Goal: Information Seeking & Learning: Learn about a topic

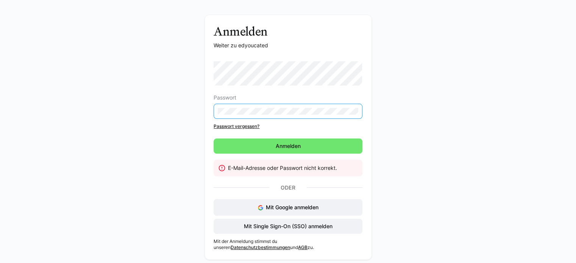
scroll to position [21, 0]
click at [261, 220] on span "Mit Single Sign-On (SSO) anmelden" at bounding box center [288, 226] width 149 height 15
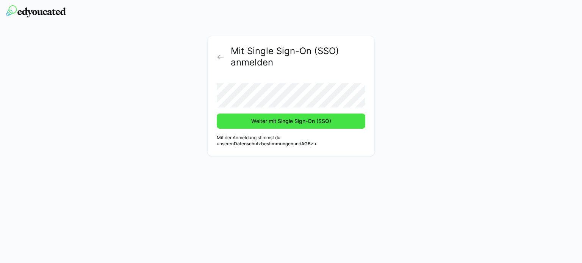
click at [255, 124] on span "Weiter mit Single Sign-On (SSO)" at bounding box center [291, 121] width 82 height 8
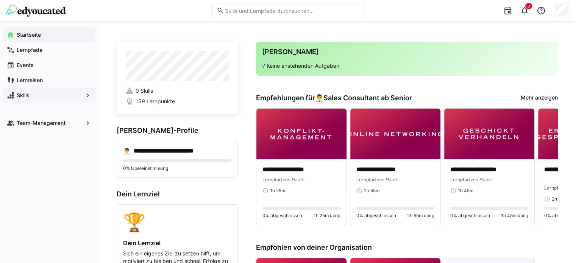
click at [39, 95] on span "Skills" at bounding box center [49, 96] width 67 height 8
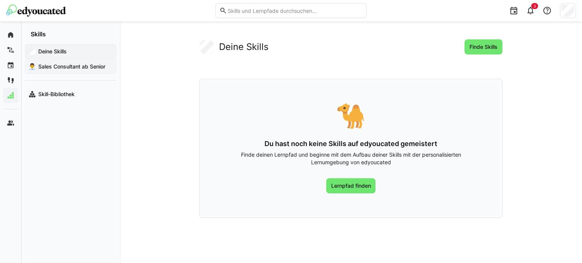
click at [75, 63] on span "Sales Consultant ab Senior" at bounding box center [75, 67] width 76 height 8
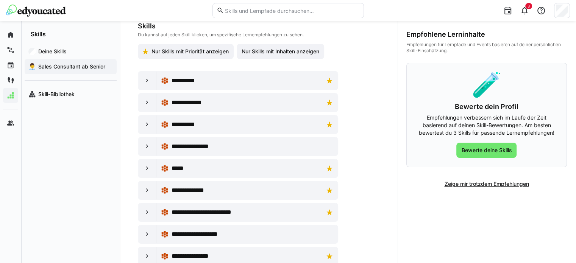
scroll to position [103, 0]
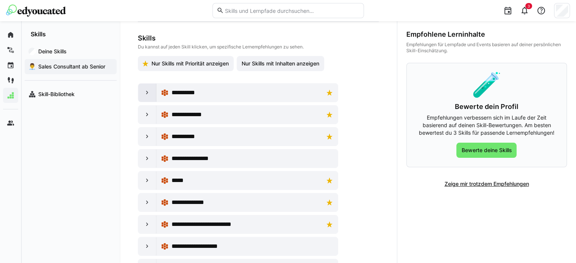
click at [144, 92] on eds-icon at bounding box center [148, 93] width 8 height 8
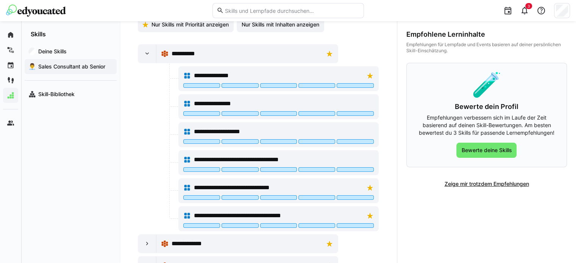
scroll to position [145, 0]
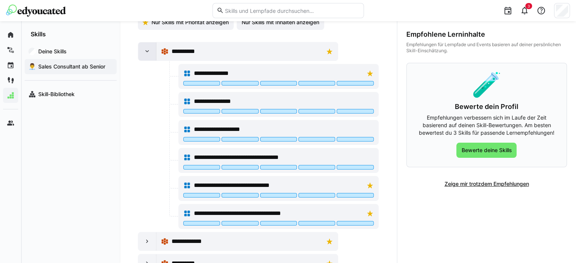
click at [144, 50] on eds-icon at bounding box center [148, 52] width 8 height 8
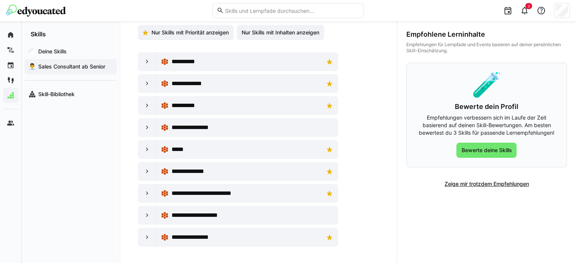
scroll to position [0, 0]
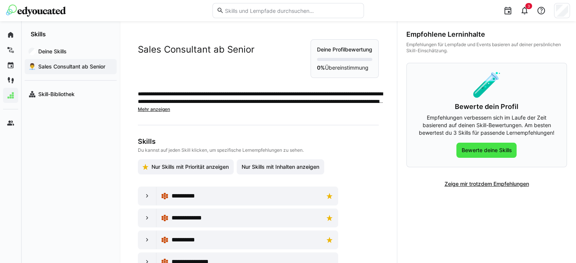
click at [483, 154] on span "Bewerte deine Skills" at bounding box center [486, 151] width 53 height 8
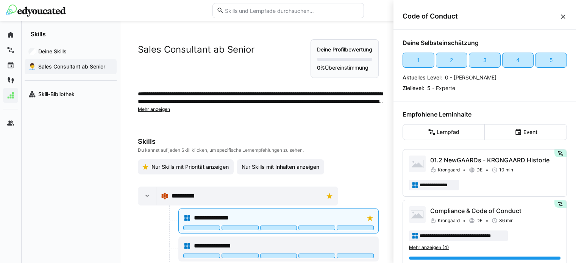
click at [560, 17] on eds-icon at bounding box center [564, 17] width 8 height 8
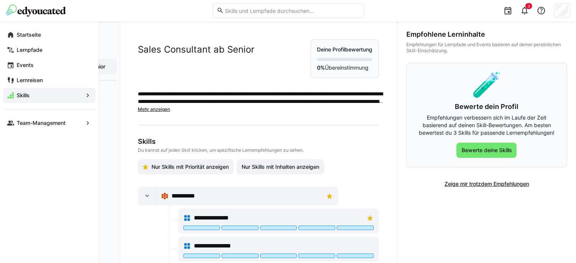
click at [2, 27] on div "Startseite Lernpfade Events Lernreisen Skills Team-Management" at bounding box center [49, 79] width 99 height 116
click at [14, 33] on eds-icon at bounding box center [11, 35] width 8 height 8
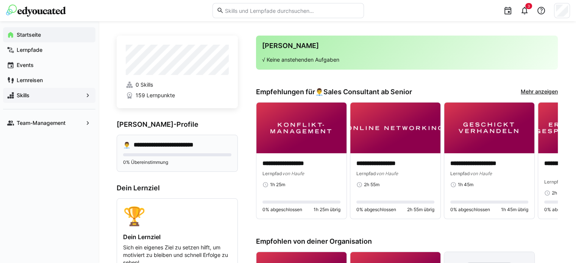
scroll to position [8, 0]
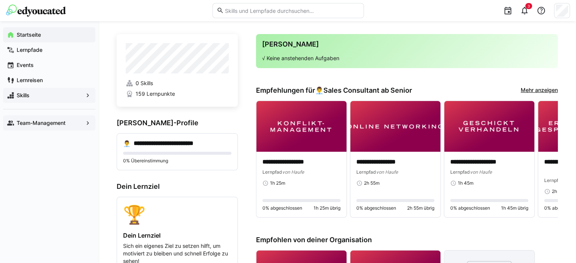
click at [83, 119] on span "Team-Management" at bounding box center [49, 123] width 67 height 8
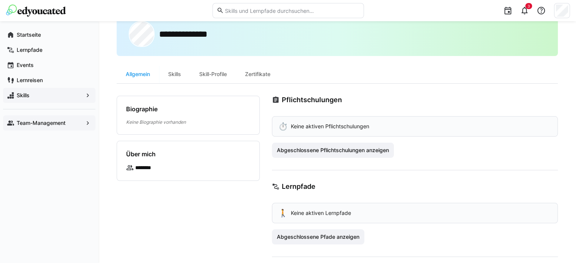
scroll to position [5, 0]
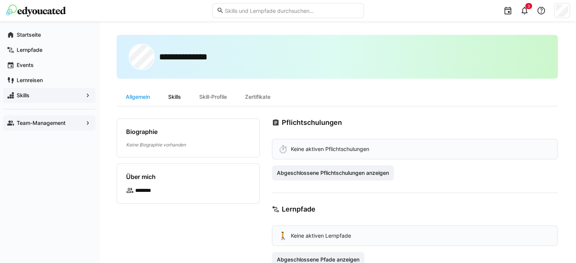
click at [177, 94] on div "Skills" at bounding box center [174, 97] width 31 height 18
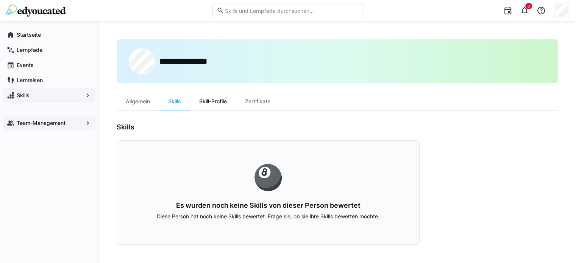
click at [208, 105] on div "Skill-Profile" at bounding box center [213, 101] width 46 height 18
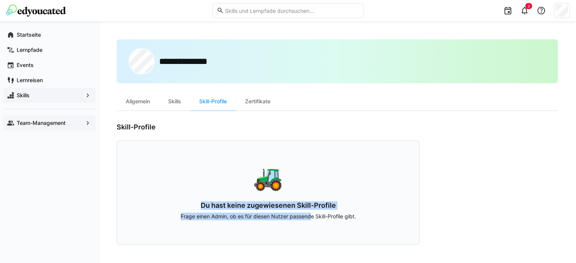
drag, startPoint x: 200, startPoint y: 203, endPoint x: 309, endPoint y: 224, distance: 110.7
click at [310, 224] on div "🚜 Du hast keine zugewiesenen Skill-Profile Frage einen Admin, ob es für diesen …" at bounding box center [268, 193] width 303 height 105
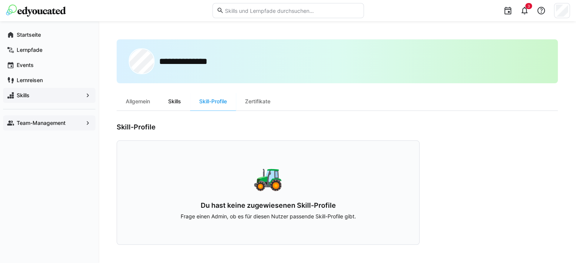
click at [179, 100] on div "Skills" at bounding box center [174, 101] width 31 height 18
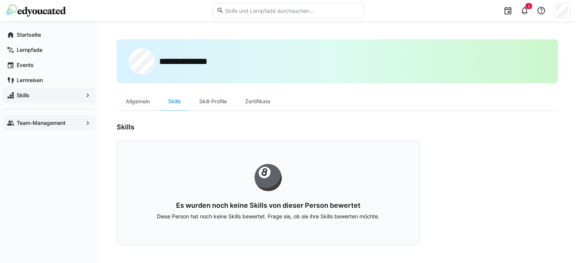
click at [74, 99] on span "Skills" at bounding box center [49, 96] width 67 height 8
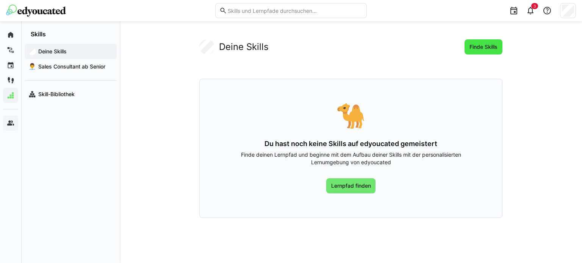
click at [481, 50] on span "Finde Skills" at bounding box center [483, 47] width 30 height 8
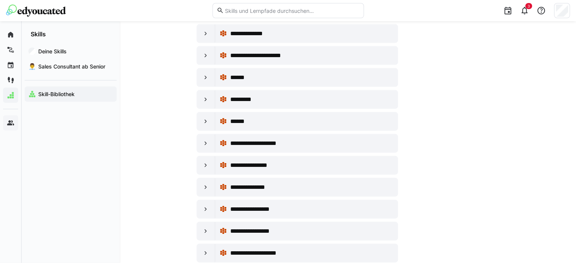
scroll to position [4525, 0]
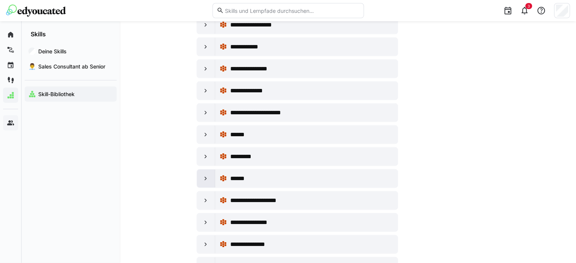
click at [201, 170] on div at bounding box center [206, 179] width 18 height 18
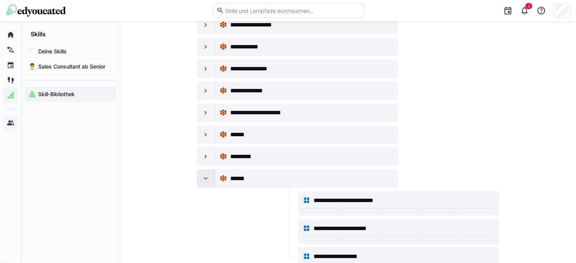
click at [201, 170] on div at bounding box center [206, 179] width 18 height 18
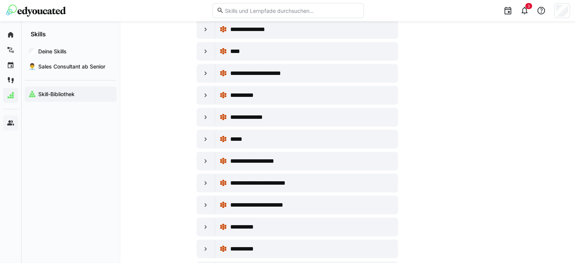
scroll to position [4969, 0]
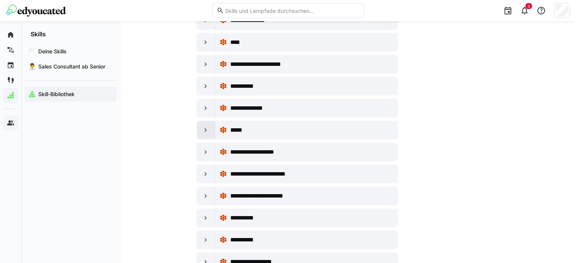
click at [204, 127] on eds-icon at bounding box center [206, 131] width 8 height 8
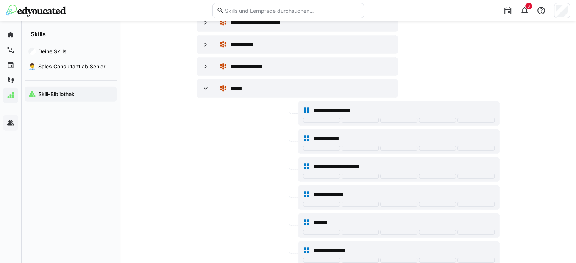
scroll to position [5009, 0]
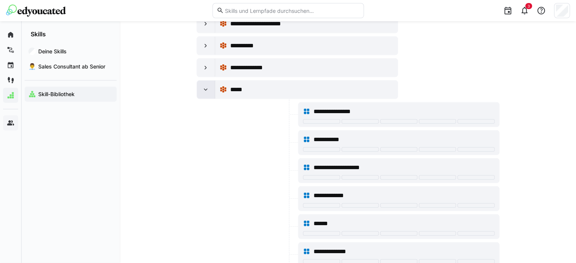
click at [206, 86] on eds-icon at bounding box center [206, 90] width 8 height 8
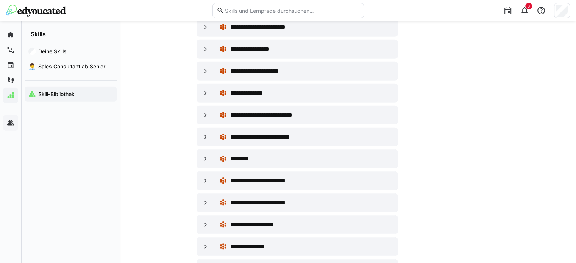
scroll to position [7820, 0]
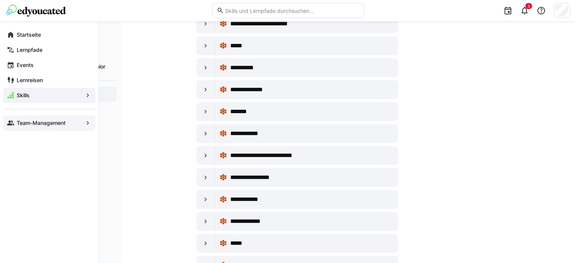
click at [44, 127] on div "Team-Management" at bounding box center [49, 123] width 92 height 15
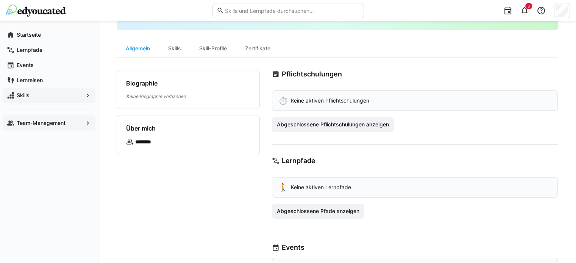
scroll to position [54, 0]
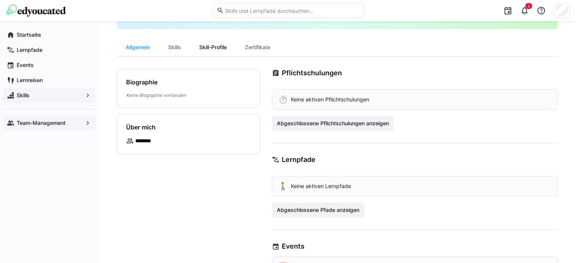
click at [212, 42] on div "Skill-Profile" at bounding box center [213, 47] width 46 height 18
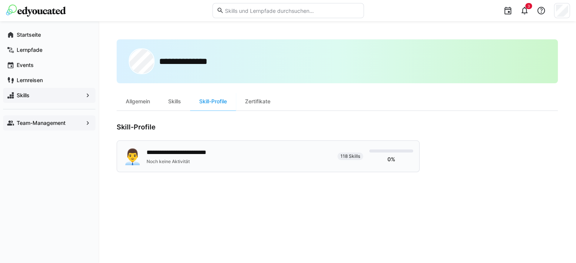
click at [184, 153] on div "**********" at bounding box center [186, 152] width 78 height 9
